Goal: Task Accomplishment & Management: Use online tool/utility

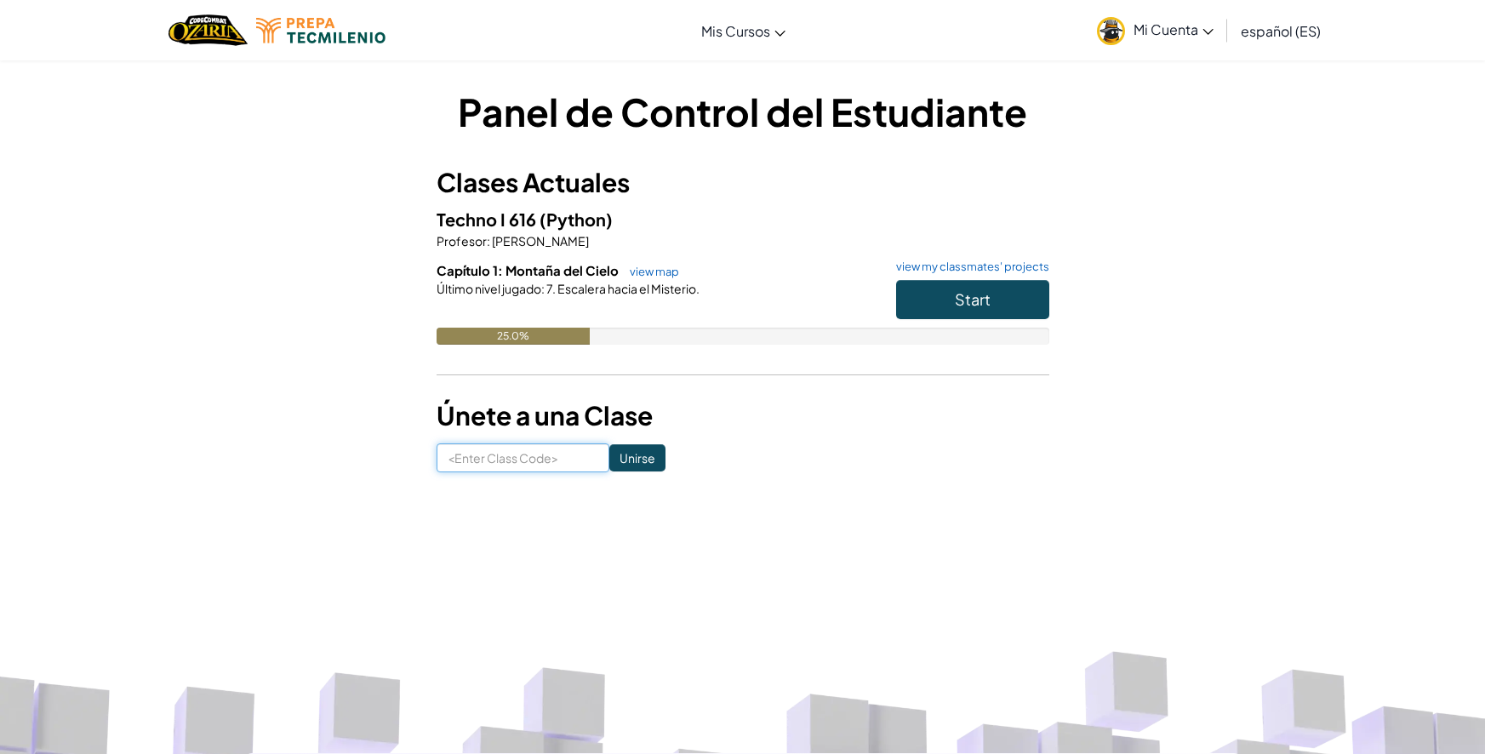
click at [556, 447] on input at bounding box center [522, 457] width 173 height 29
paste input "BurnWatchNorth"
type input "BurnWatchNorth"
click at [609, 461] on input "Unirse" at bounding box center [637, 457] width 56 height 27
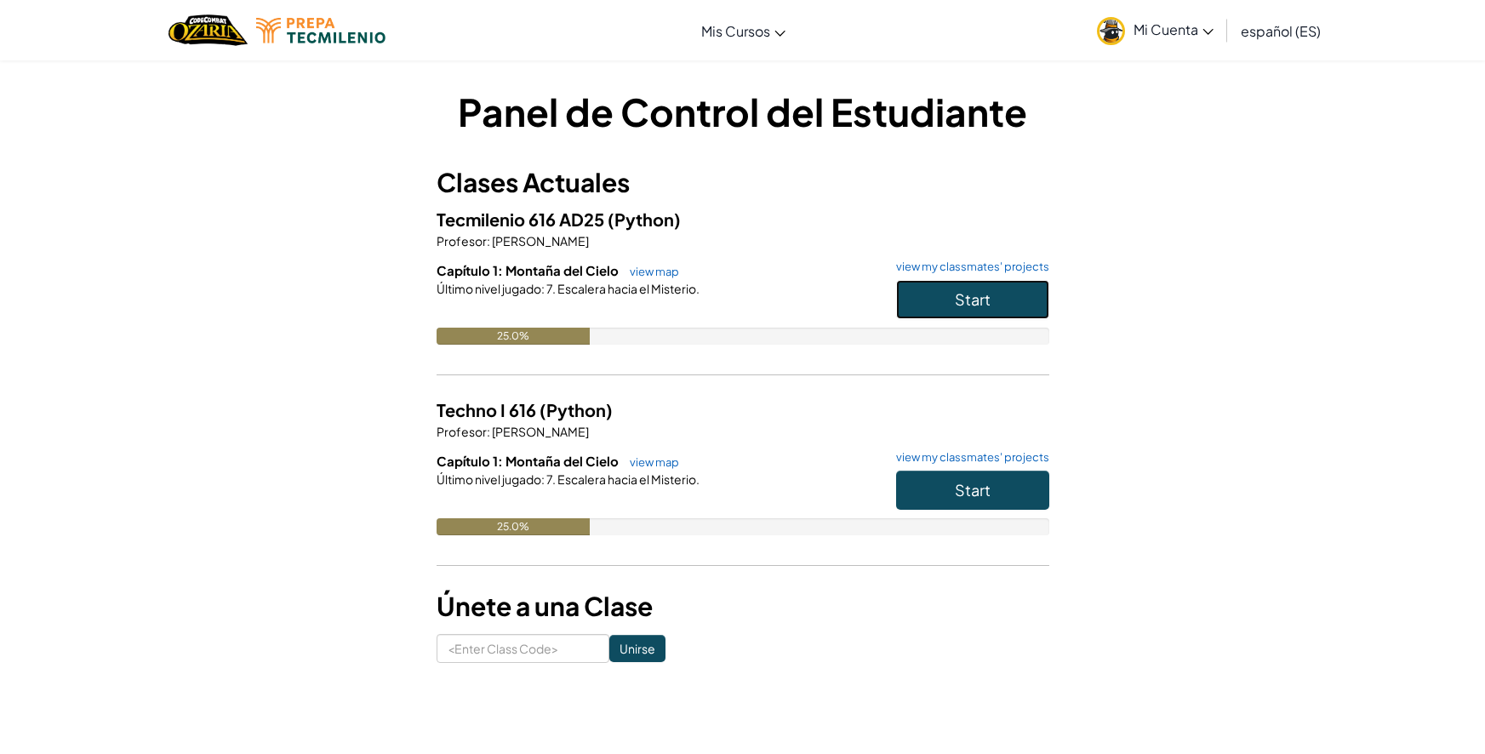
click at [919, 309] on button "Start" at bounding box center [972, 299] width 153 height 39
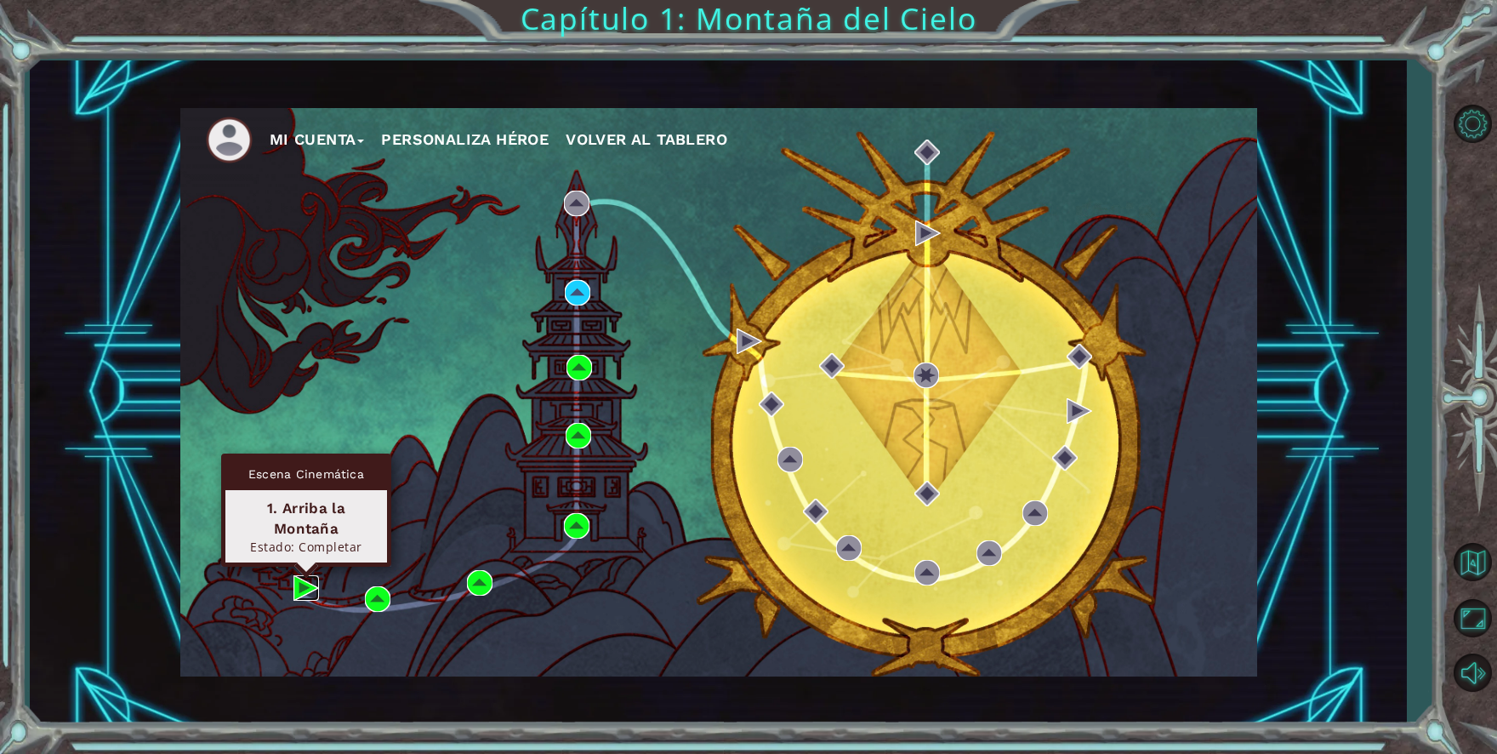
click at [303, 590] on img at bounding box center [307, 588] width 26 height 26
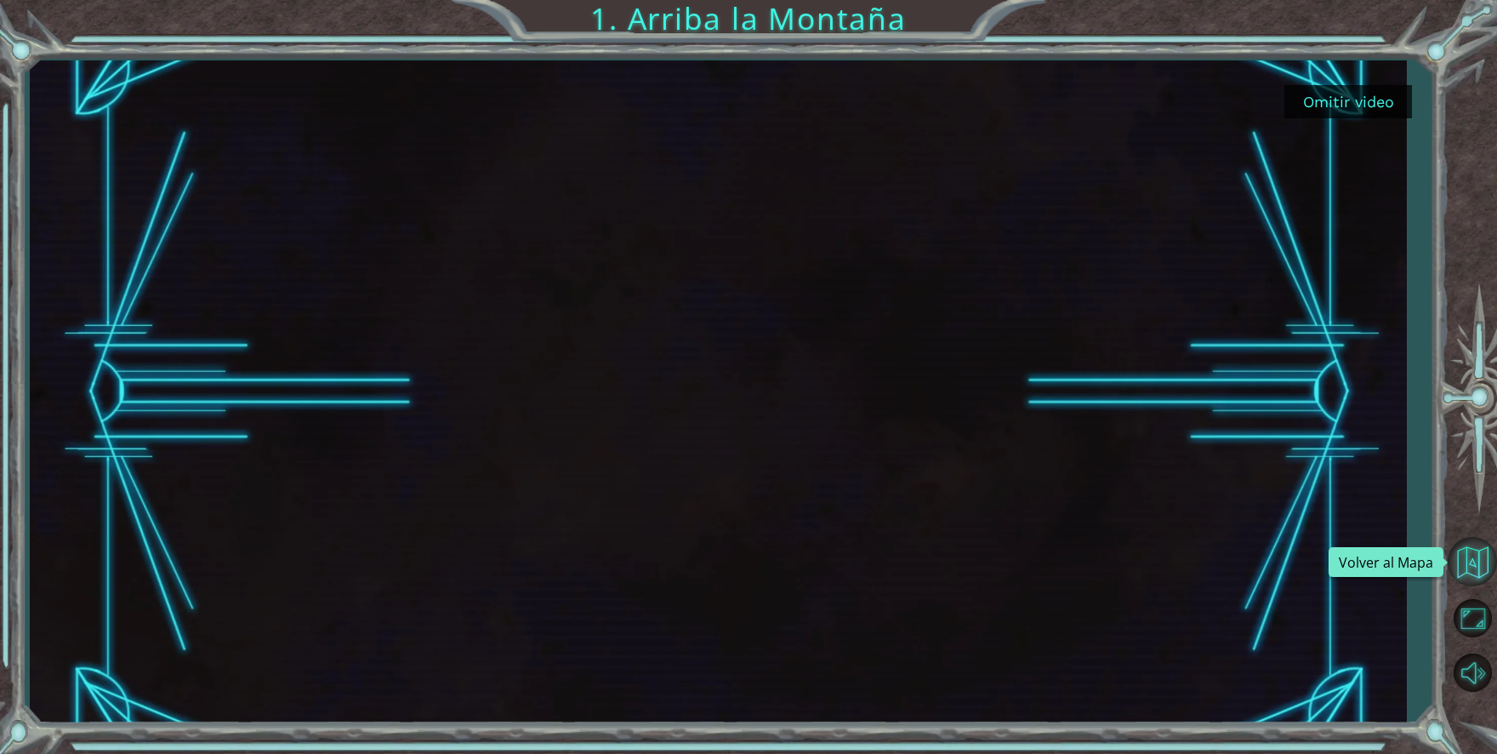
click at [1469, 572] on button "Volver al Mapa" at bounding box center [1472, 561] width 49 height 49
